Goal: Communication & Community: Ask a question

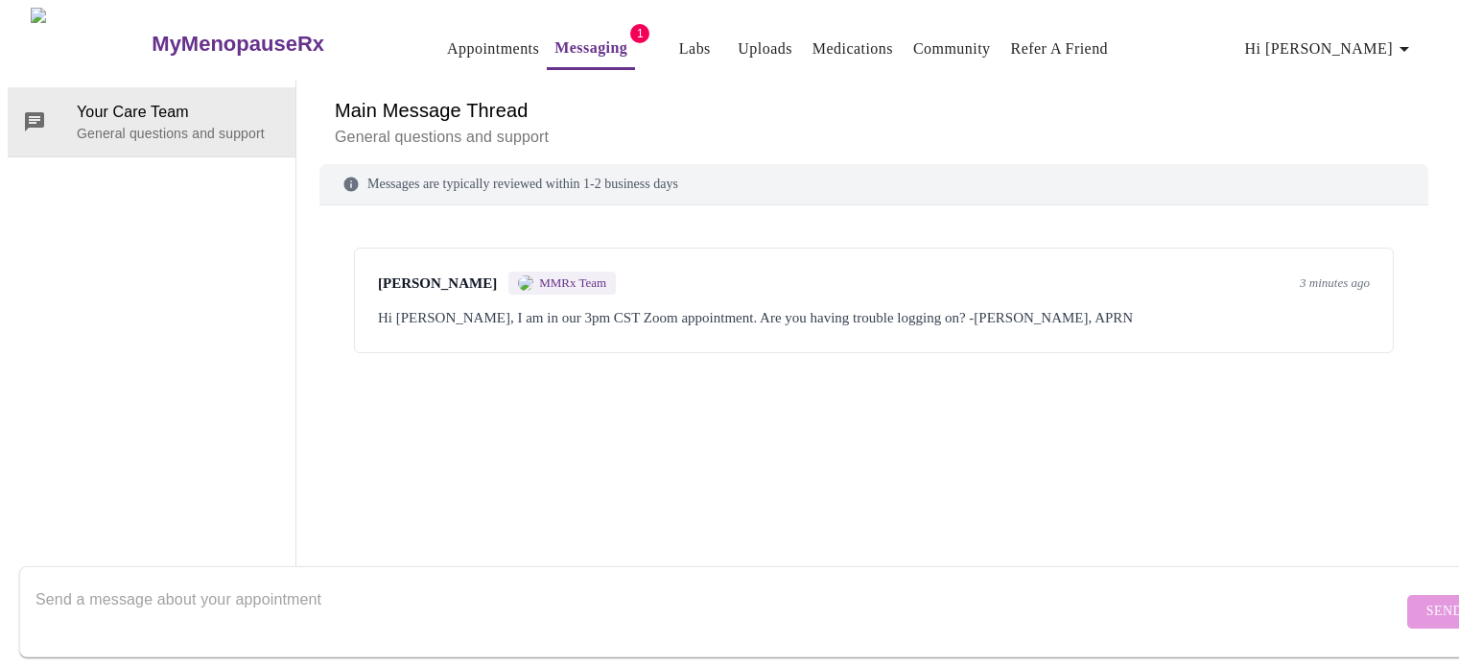
scroll to position [72, 0]
